Goal: Task Accomplishment & Management: Complete application form

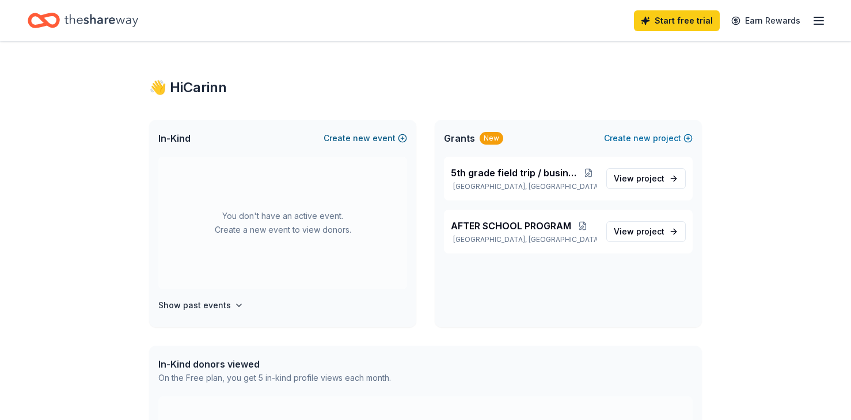
click at [352, 135] on button "Create new event" at bounding box center [364, 138] width 83 height 14
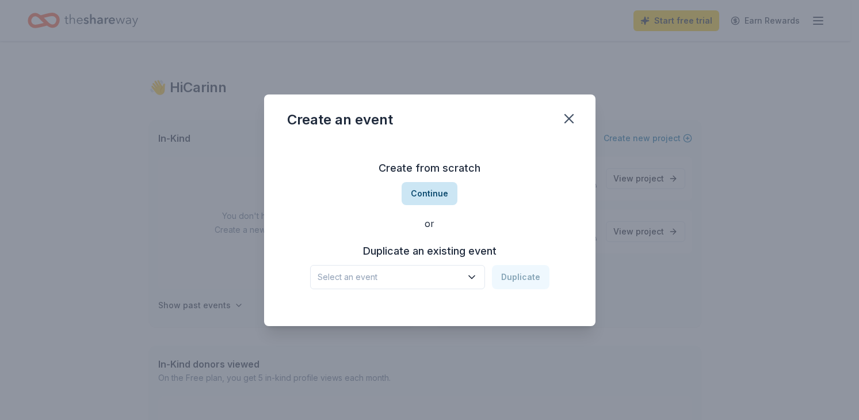
click at [443, 195] on button "Continue" at bounding box center [430, 193] width 56 height 23
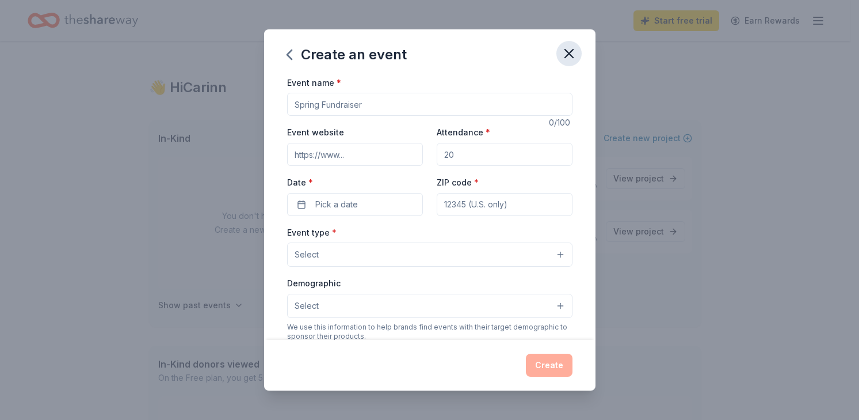
click at [562, 49] on icon "button" at bounding box center [569, 53] width 16 height 16
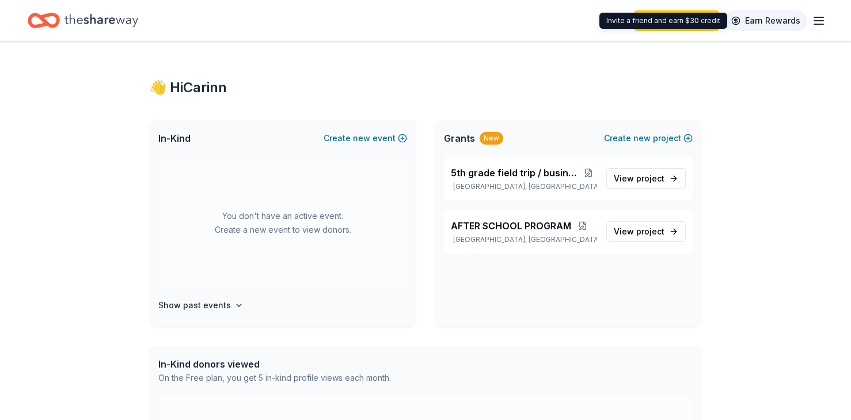
click at [766, 25] on link "Earn Rewards" at bounding box center [765, 20] width 83 height 21
click at [821, 13] on div "Start free trial Earn Rewards" at bounding box center [730, 20] width 192 height 27
click at [374, 142] on button "Create new event" at bounding box center [364, 138] width 83 height 14
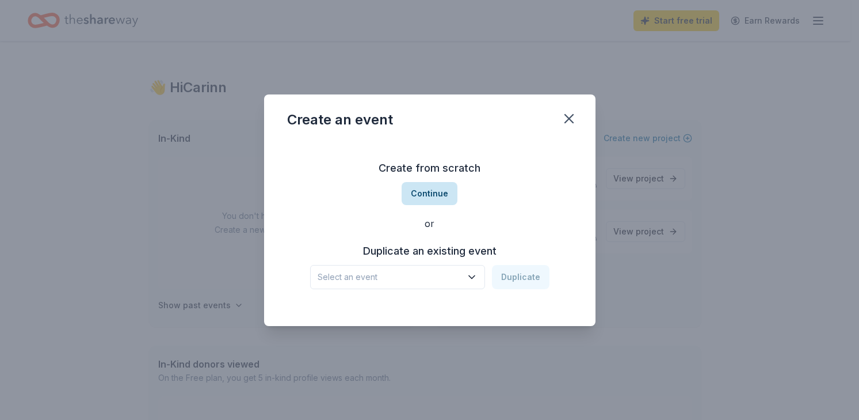
click at [429, 201] on button "Continue" at bounding box center [430, 193] width 56 height 23
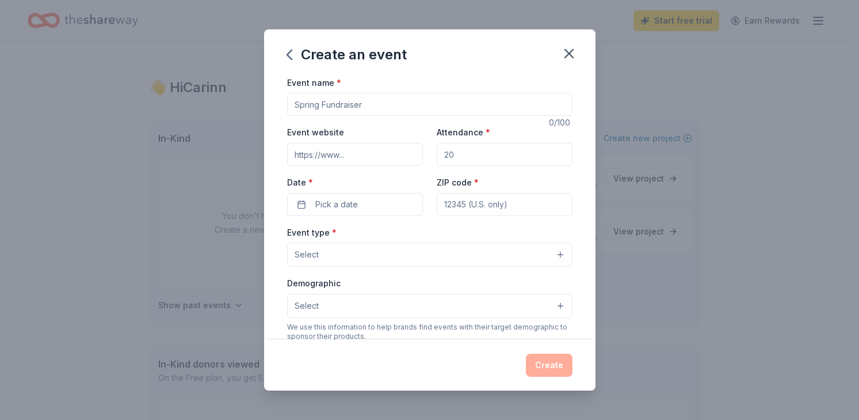
click at [368, 112] on input "Event name *" at bounding box center [429, 104] width 285 height 23
type input "winter fundraiser"
click at [459, 160] on input "Attendance *" at bounding box center [505, 154] width 136 height 23
type input "280"
click at [341, 201] on span "Pick a date" at bounding box center [336, 204] width 43 height 14
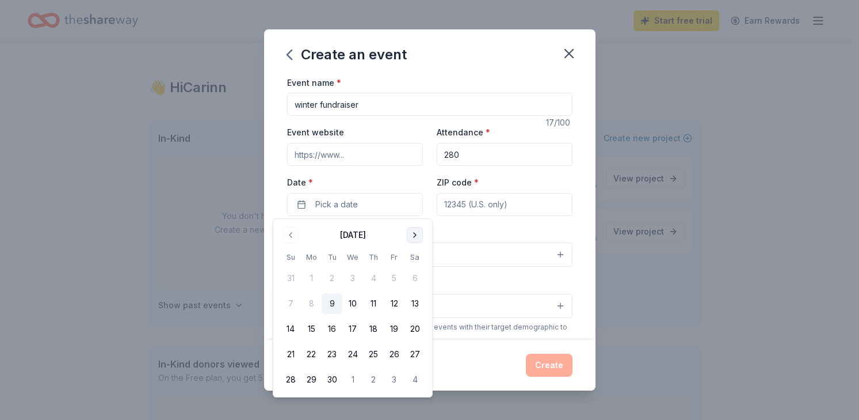
click at [416, 233] on button "Go to next month" at bounding box center [415, 235] width 16 height 16
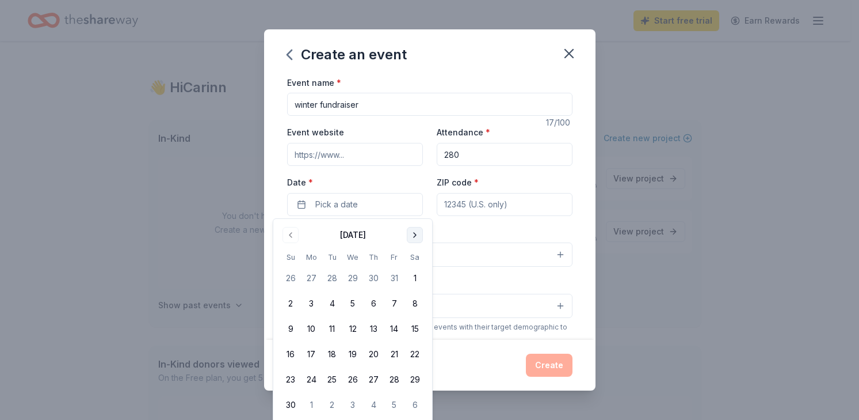
click at [415, 237] on button "Go to next month" at bounding box center [415, 235] width 16 height 16
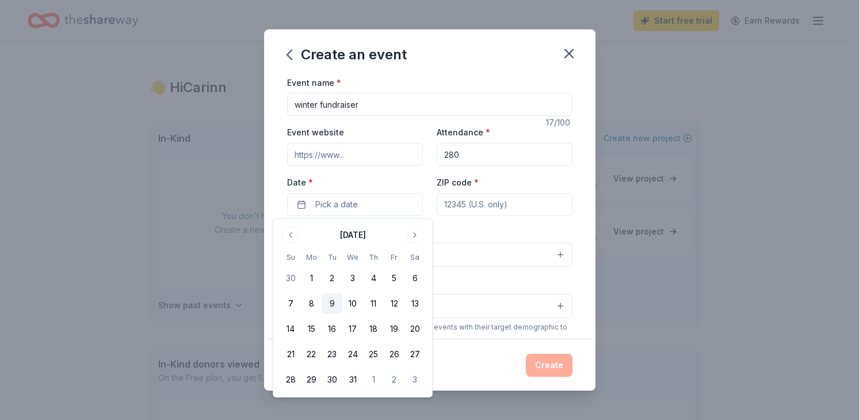
click at [333, 305] on button "9" at bounding box center [332, 303] width 21 height 21
click at [462, 246] on button "Select" at bounding box center [429, 254] width 285 height 24
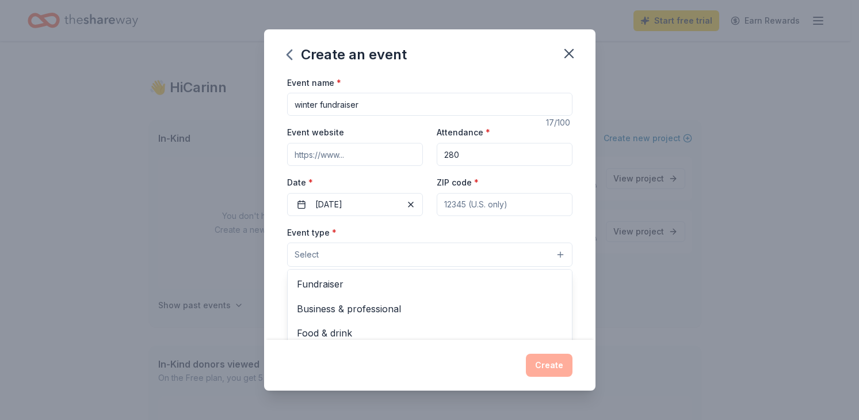
click at [454, 203] on div "Event name * winter fundraiser 17 /100 Event website Attendance * 280 Date * 12…" at bounding box center [429, 341] width 285 height 532
click at [447, 207] on input "ZIP code *" at bounding box center [505, 204] width 136 height 23
type input "92647"
click at [342, 252] on button "Select" at bounding box center [429, 254] width 285 height 24
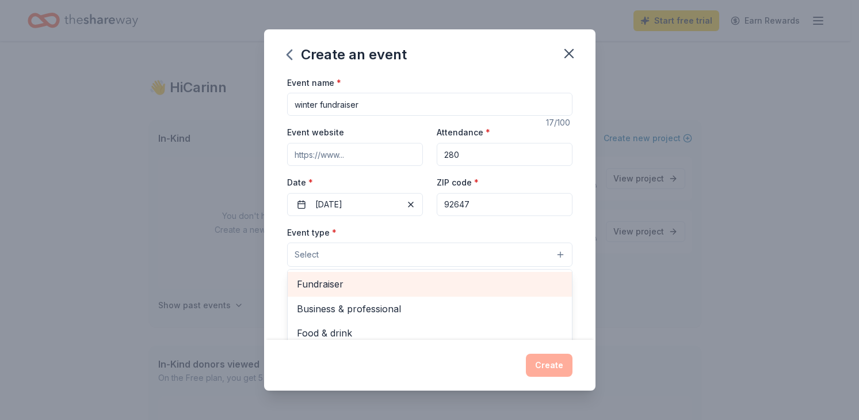
click at [326, 287] on span "Fundraiser" at bounding box center [430, 283] width 266 height 15
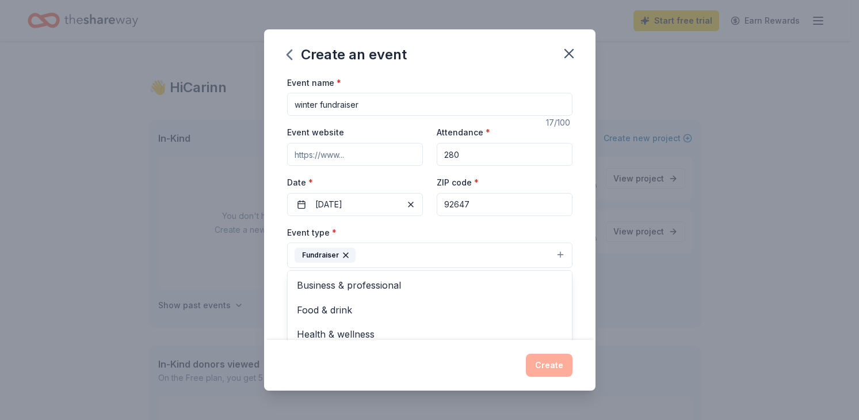
scroll to position [231, 0]
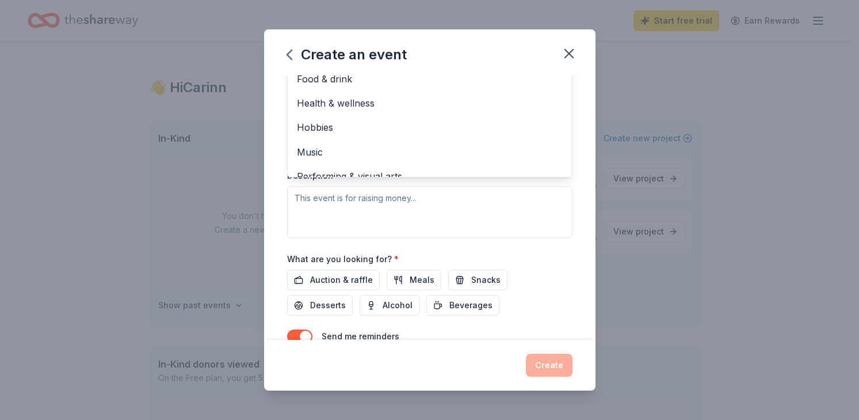
click at [355, 208] on div "Event type * Fundraiser Business & professional Food & drink Health & wellness …" at bounding box center [429, 115] width 285 height 243
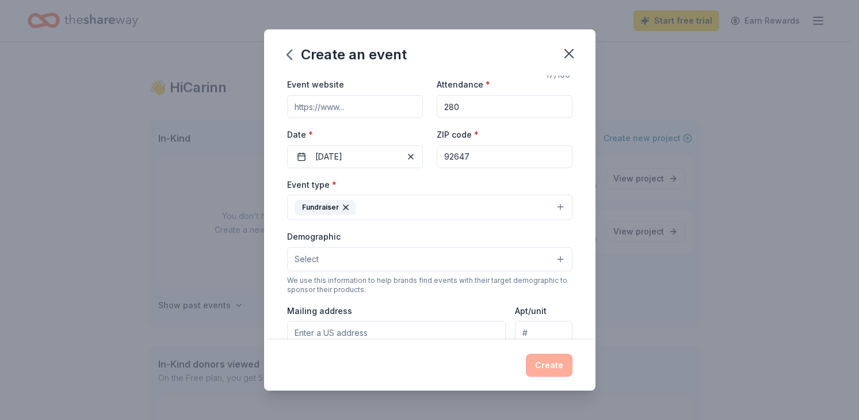
click at [310, 254] on span "Select" at bounding box center [307, 259] width 24 height 14
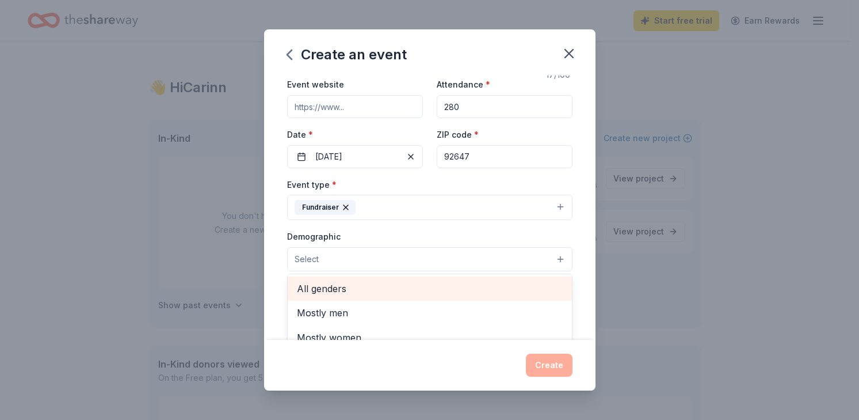
click at [336, 290] on span "All genders" at bounding box center [430, 288] width 266 height 15
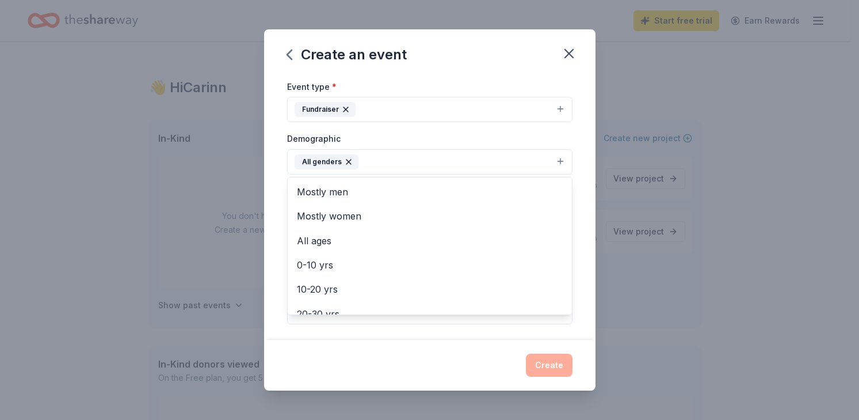
scroll to position [147, 0]
click at [557, 360] on div "Create an event Event name * winter fundraiser 17 /100 Event website Attendance…" at bounding box center [430, 209] width 332 height 361
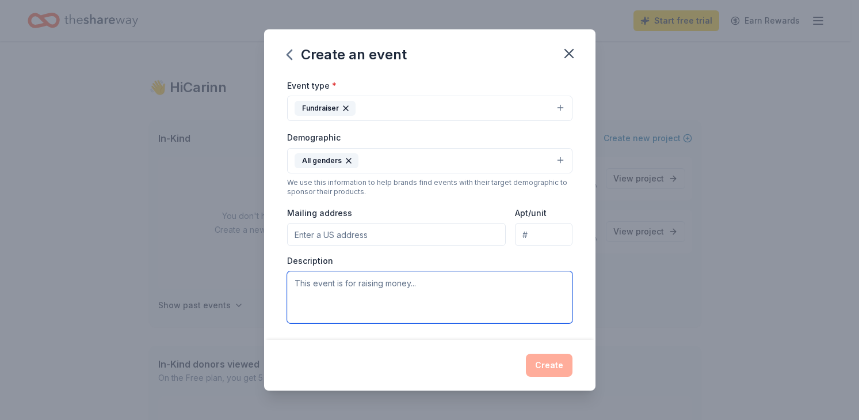
click at [386, 284] on textarea at bounding box center [429, 297] width 285 height 52
type textarea "raising money for field trips"
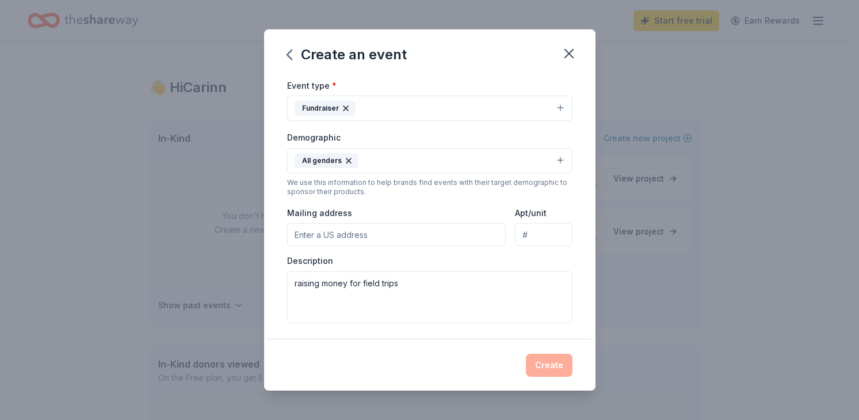
click at [547, 359] on div "Create" at bounding box center [429, 364] width 285 height 23
click at [294, 236] on input "Mailing address" at bounding box center [396, 234] width 219 height 23
type input "6582 Lennox Dr."
click at [551, 364] on div "Create" at bounding box center [429, 364] width 285 height 23
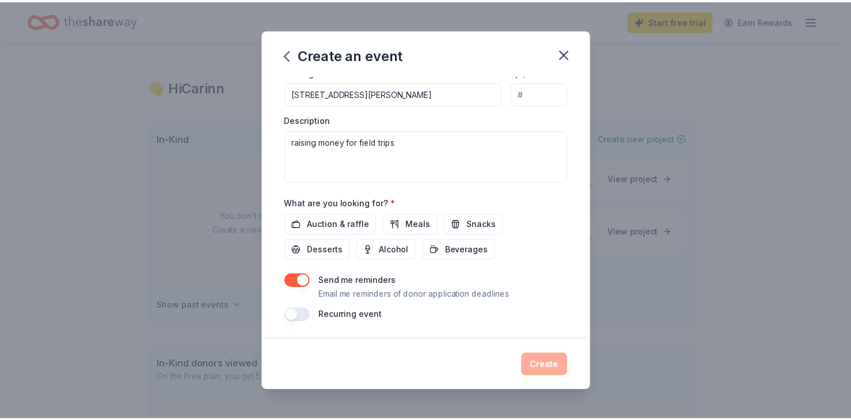
scroll to position [288, 0]
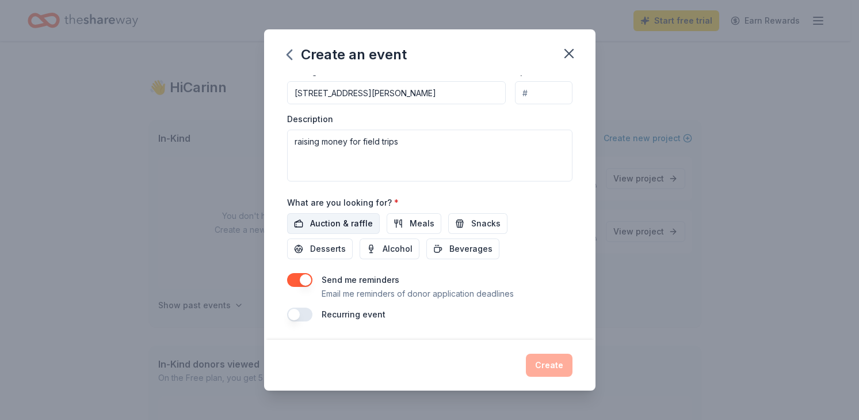
click at [327, 224] on span "Auction & raffle" at bounding box center [341, 223] width 63 height 14
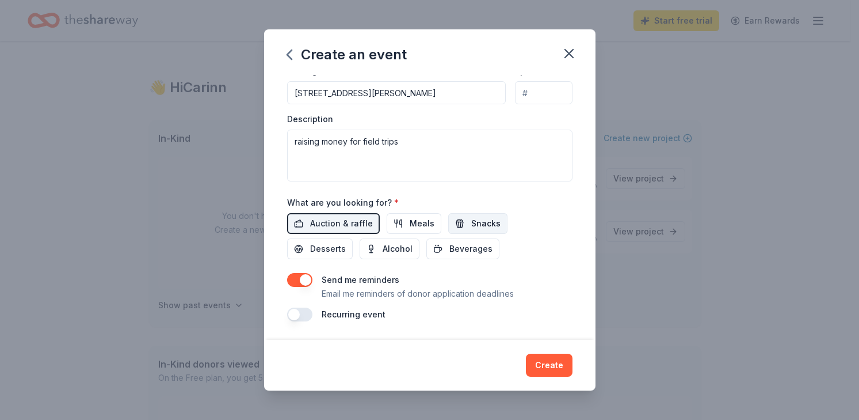
click at [474, 227] on span "Snacks" at bounding box center [485, 223] width 29 height 14
click at [416, 219] on span "Meals" at bounding box center [422, 223] width 25 height 14
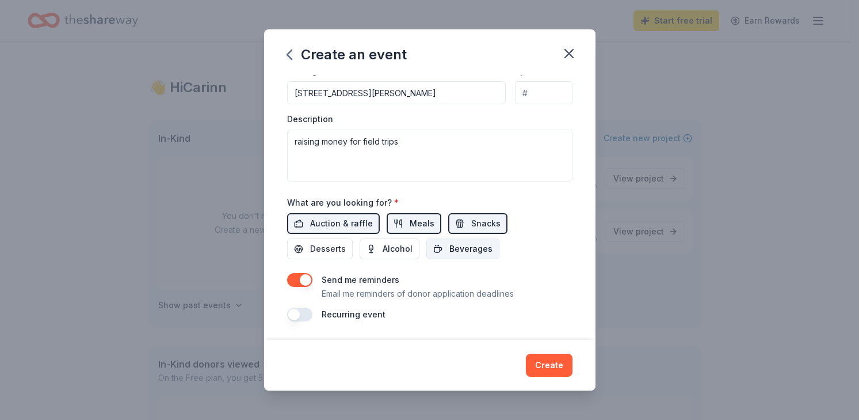
click at [450, 251] on span "Beverages" at bounding box center [471, 249] width 43 height 14
click at [348, 246] on button "Desserts" at bounding box center [320, 248] width 66 height 21
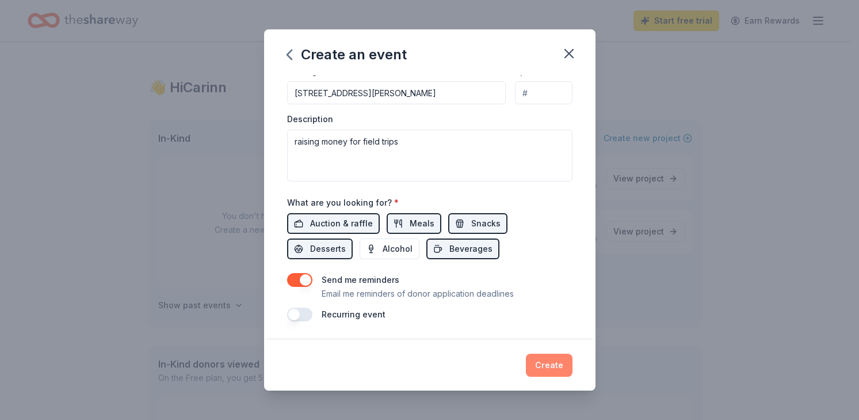
click at [555, 371] on button "Create" at bounding box center [549, 364] width 47 height 23
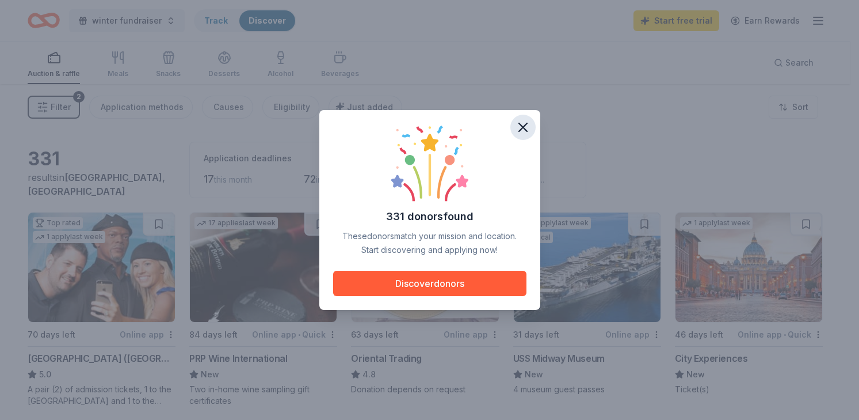
click at [526, 125] on icon "button" at bounding box center [523, 127] width 8 height 8
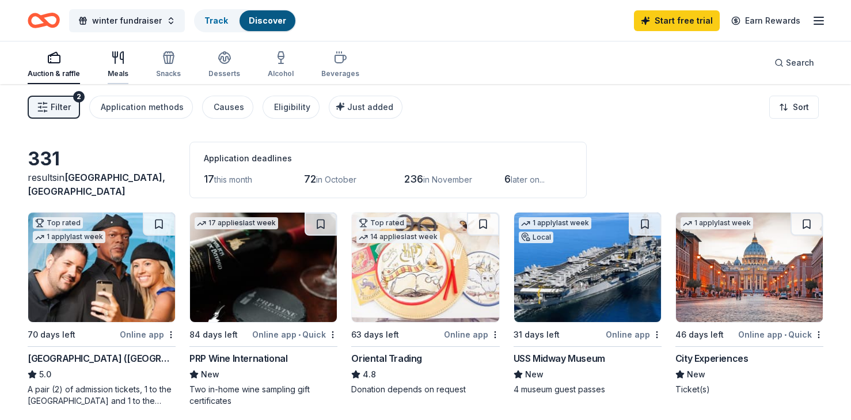
click at [121, 70] on div "Meals" at bounding box center [118, 73] width 21 height 9
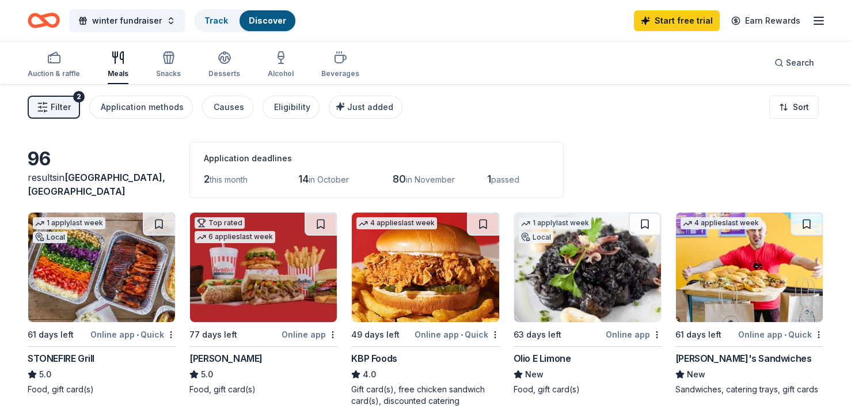
click at [736, 277] on img at bounding box center [749, 266] width 147 height 109
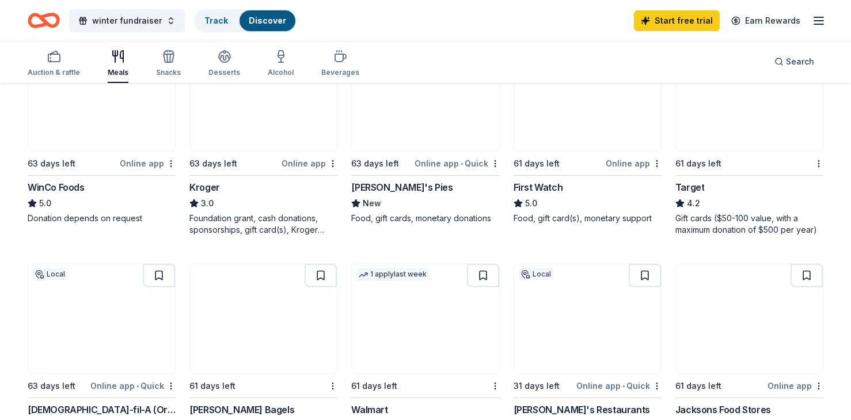
scroll to position [624, 0]
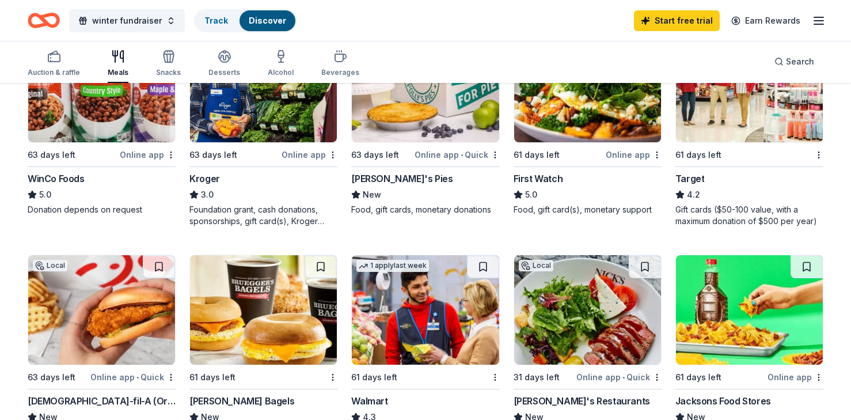
click at [732, 123] on img at bounding box center [749, 87] width 147 height 109
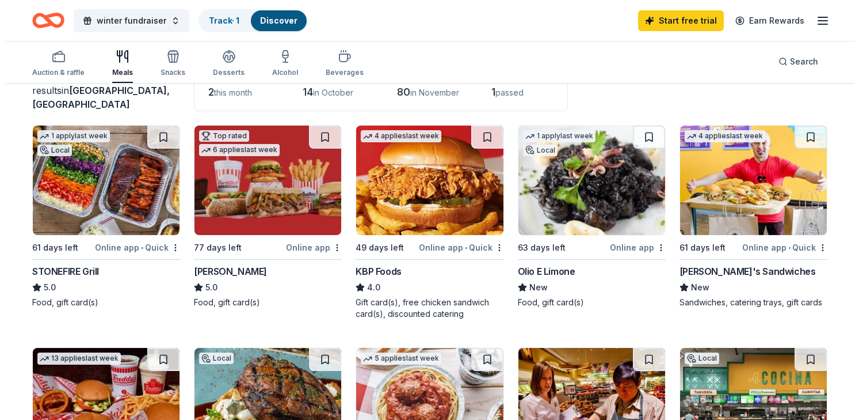
scroll to position [0, 0]
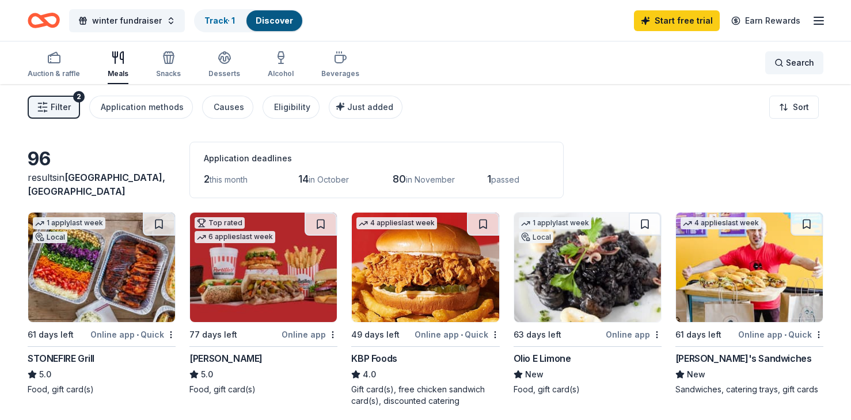
click at [787, 59] on span "Search" at bounding box center [800, 63] width 28 height 14
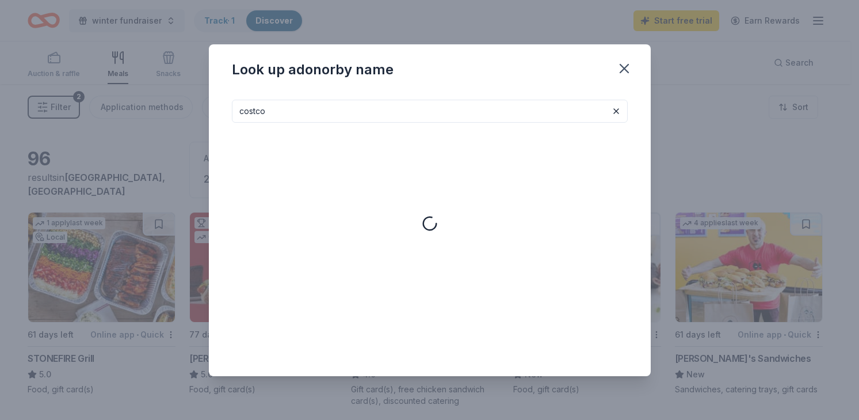
type input "costco"
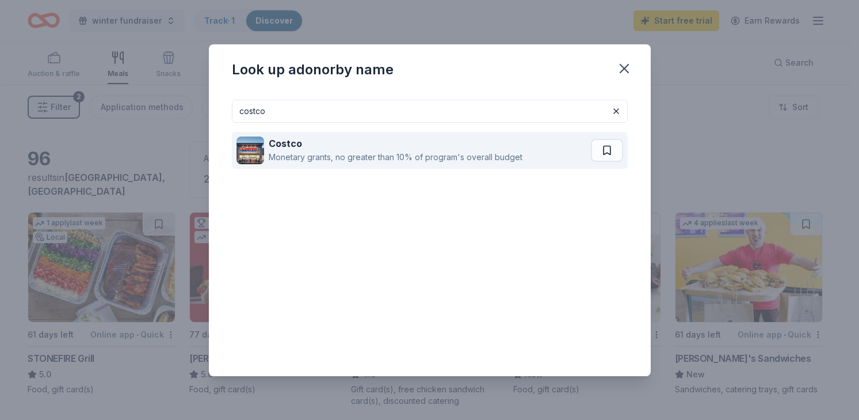
click at [296, 155] on div "Monetary grants, no greater than 10% of program's overall budget" at bounding box center [396, 157] width 254 height 14
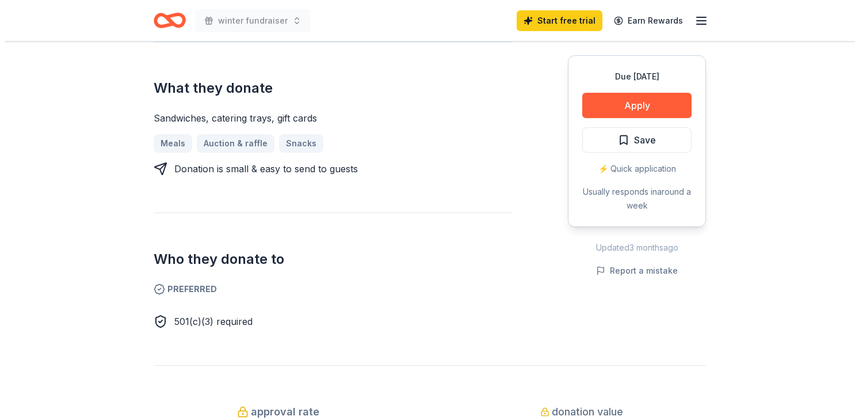
scroll to position [464, 0]
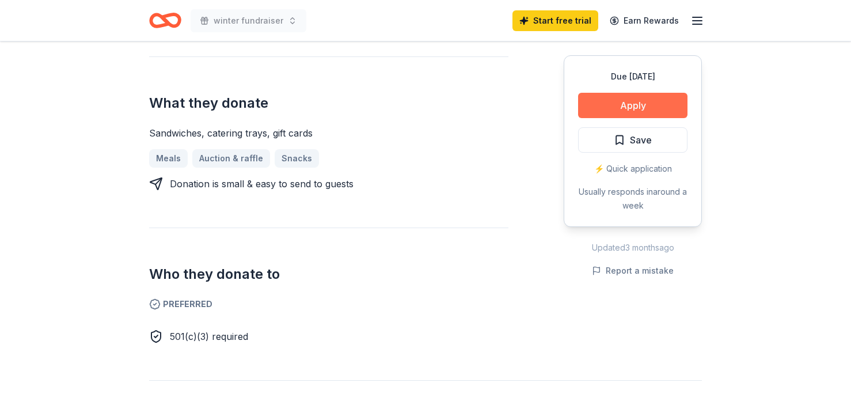
click at [603, 115] on button "Apply" at bounding box center [632, 105] width 109 height 25
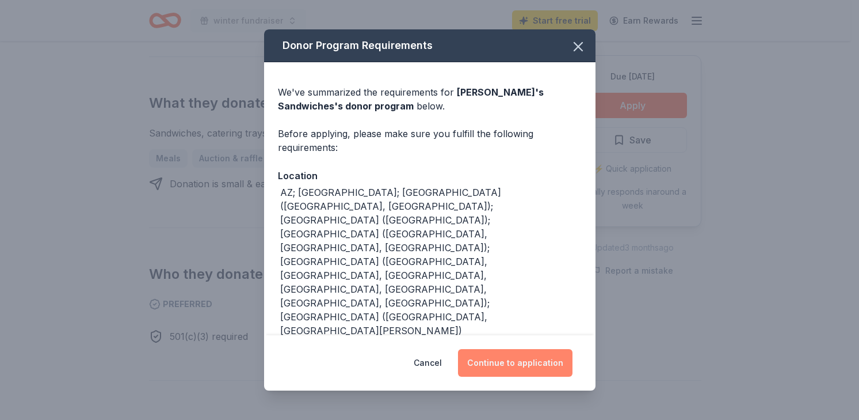
click at [506, 364] on button "Continue to application" at bounding box center [515, 363] width 115 height 28
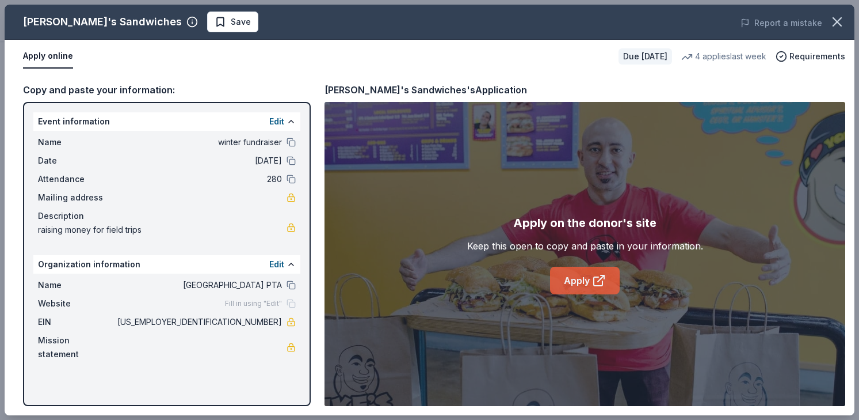
click at [580, 279] on link "Apply" at bounding box center [585, 280] width 70 height 28
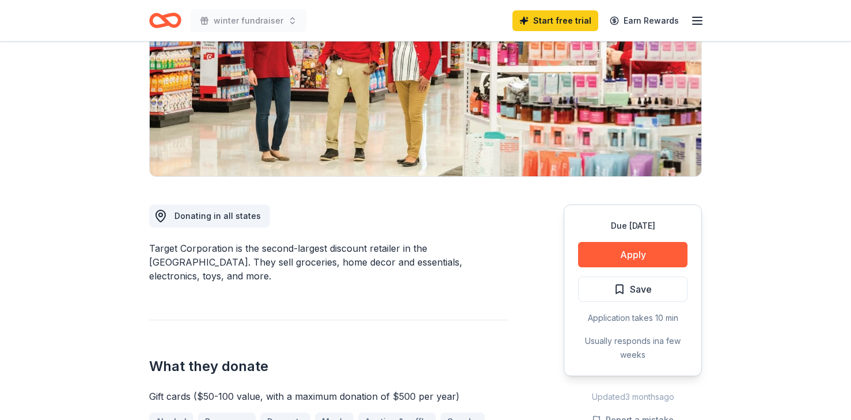
scroll to position [176, 0]
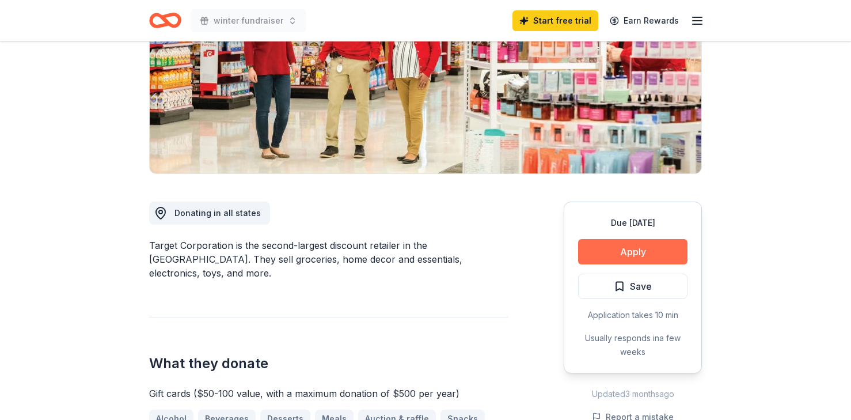
click at [620, 249] on button "Apply" at bounding box center [632, 251] width 109 height 25
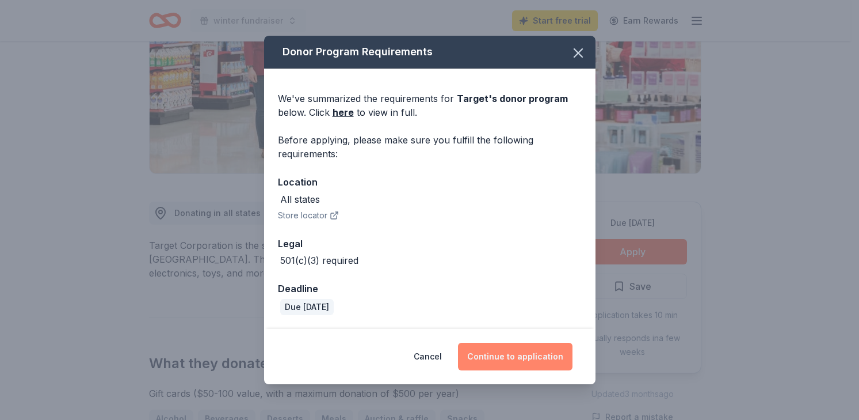
click at [524, 361] on button "Continue to application" at bounding box center [515, 356] width 115 height 28
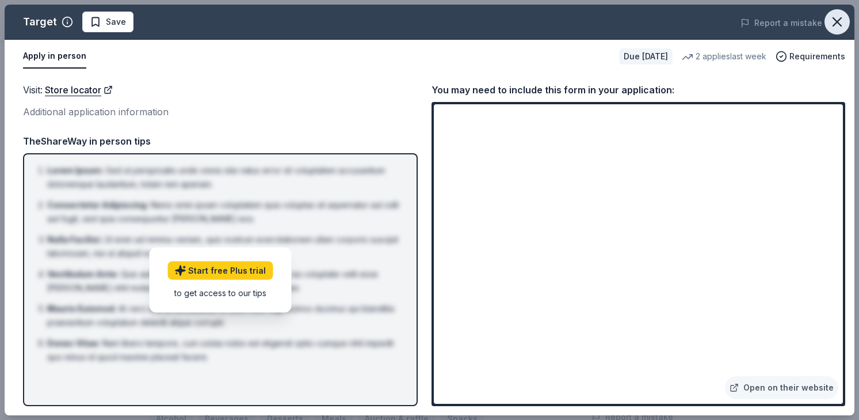
click at [838, 22] on icon "button" at bounding box center [837, 22] width 8 height 8
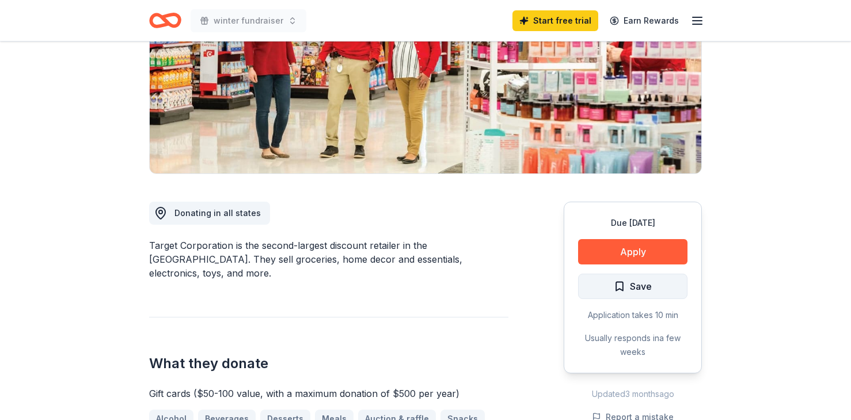
click at [617, 288] on span "Save" at bounding box center [633, 286] width 38 height 15
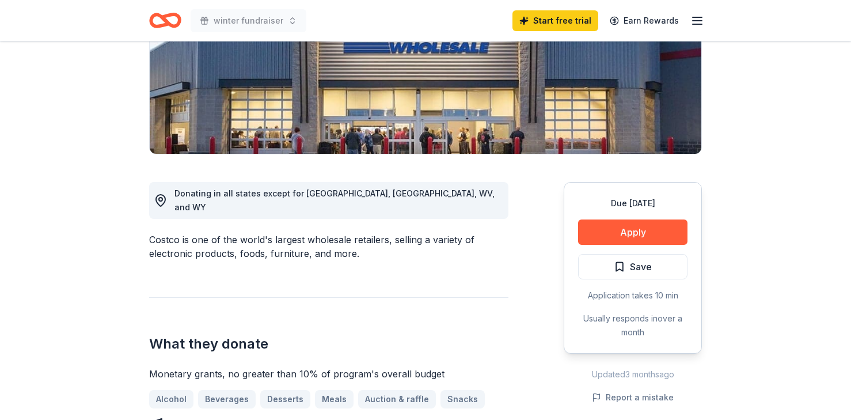
scroll to position [199, 0]
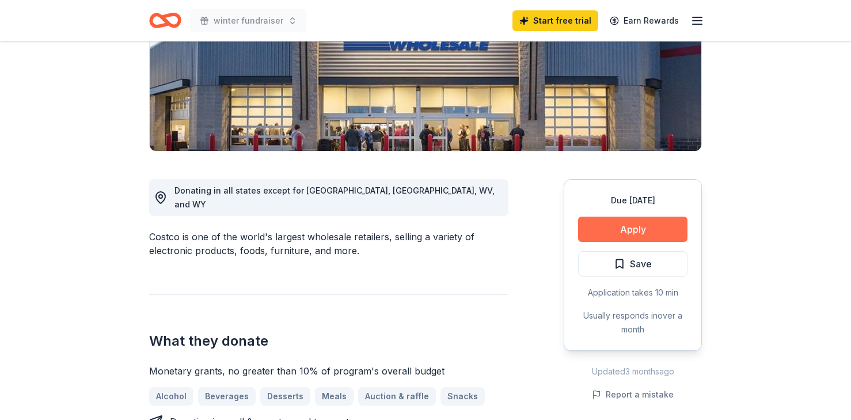
click at [618, 234] on button "Apply" at bounding box center [632, 228] width 109 height 25
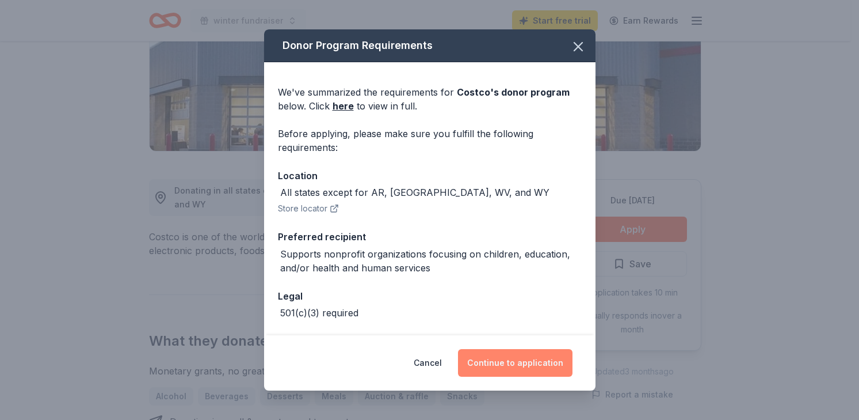
click at [534, 368] on button "Continue to application" at bounding box center [515, 363] width 115 height 28
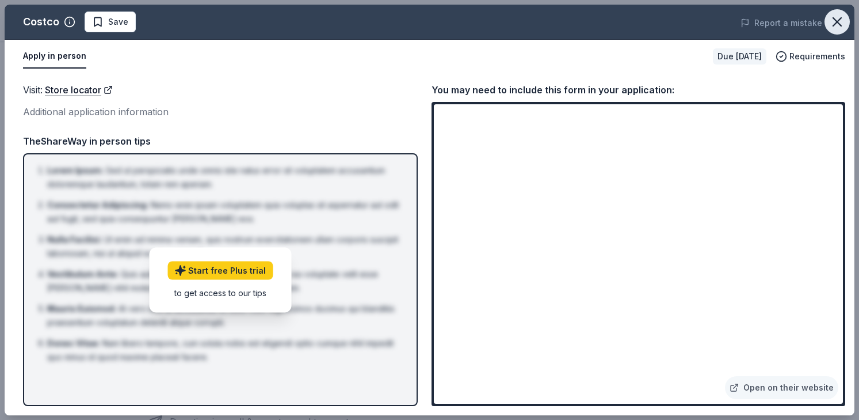
click at [837, 20] on icon "button" at bounding box center [837, 22] width 16 height 16
